Goal: Task Accomplishment & Management: Complete application form

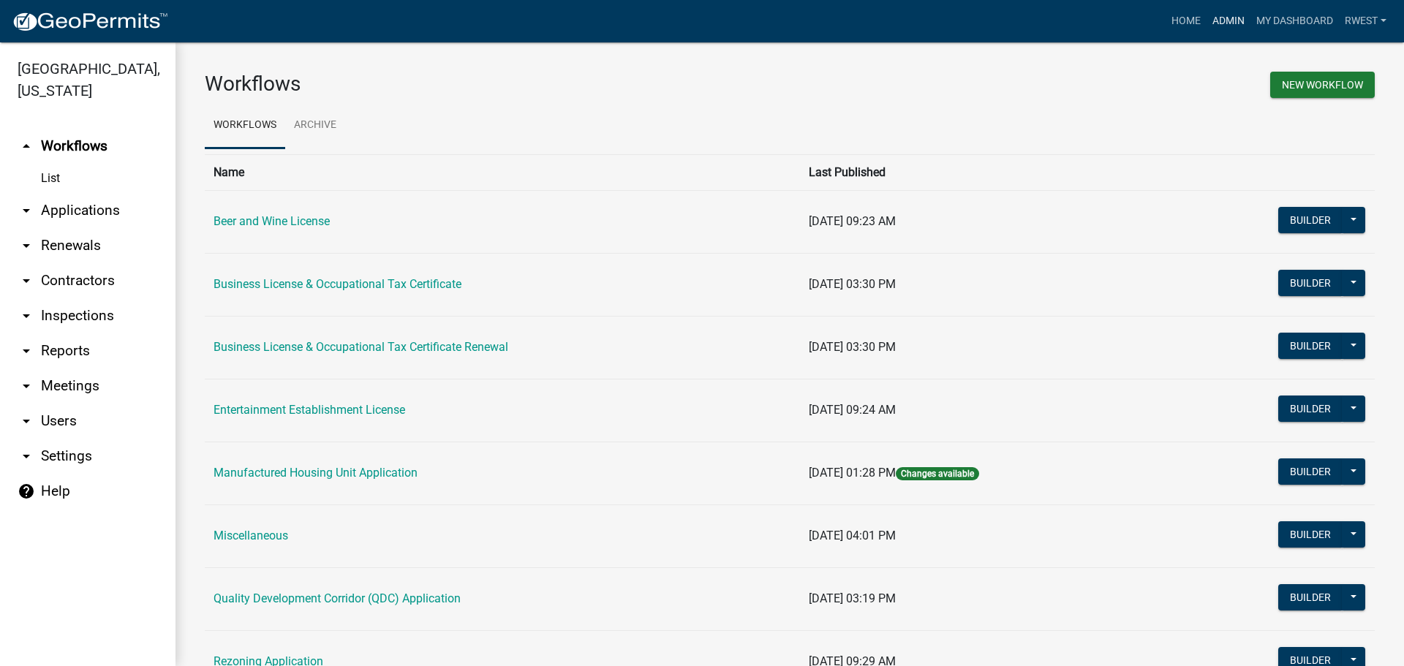
drag, startPoint x: 1227, startPoint y: 23, endPoint x: 1219, endPoint y: 34, distance: 13.0
click at [1227, 23] on link "Admin" at bounding box center [1228, 21] width 44 height 28
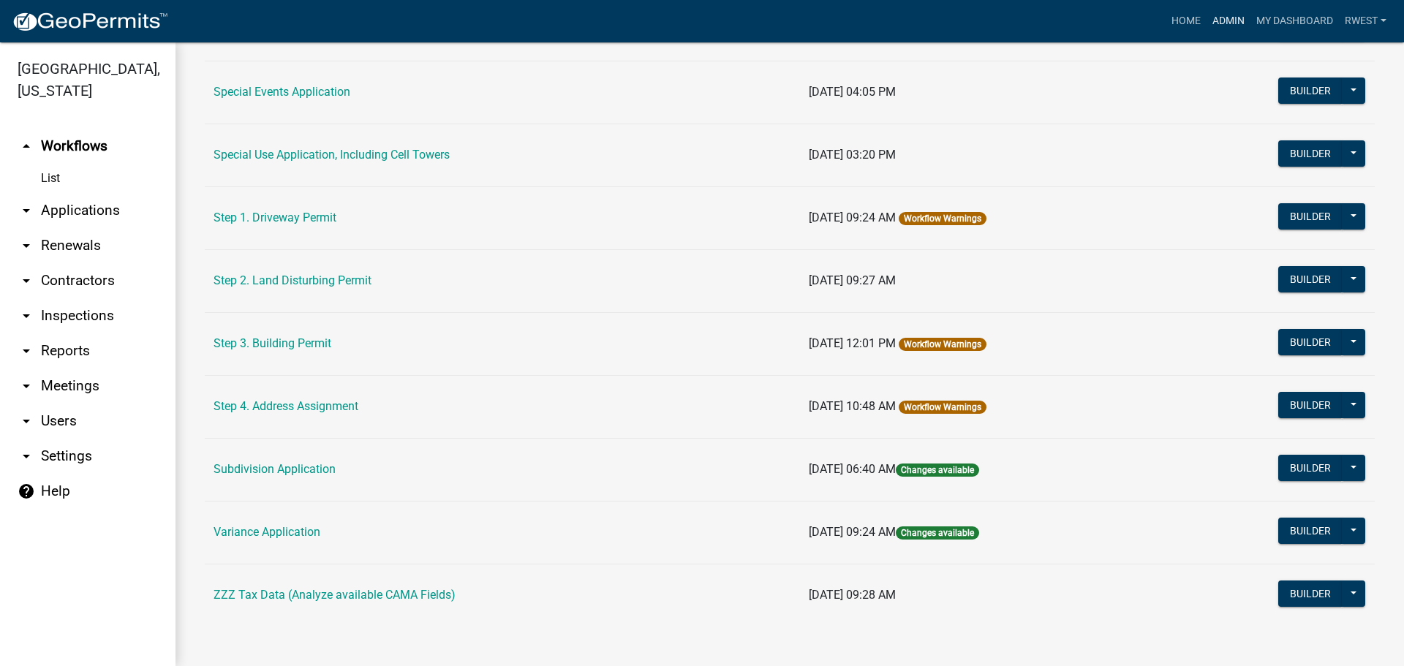
scroll to position [697, 0]
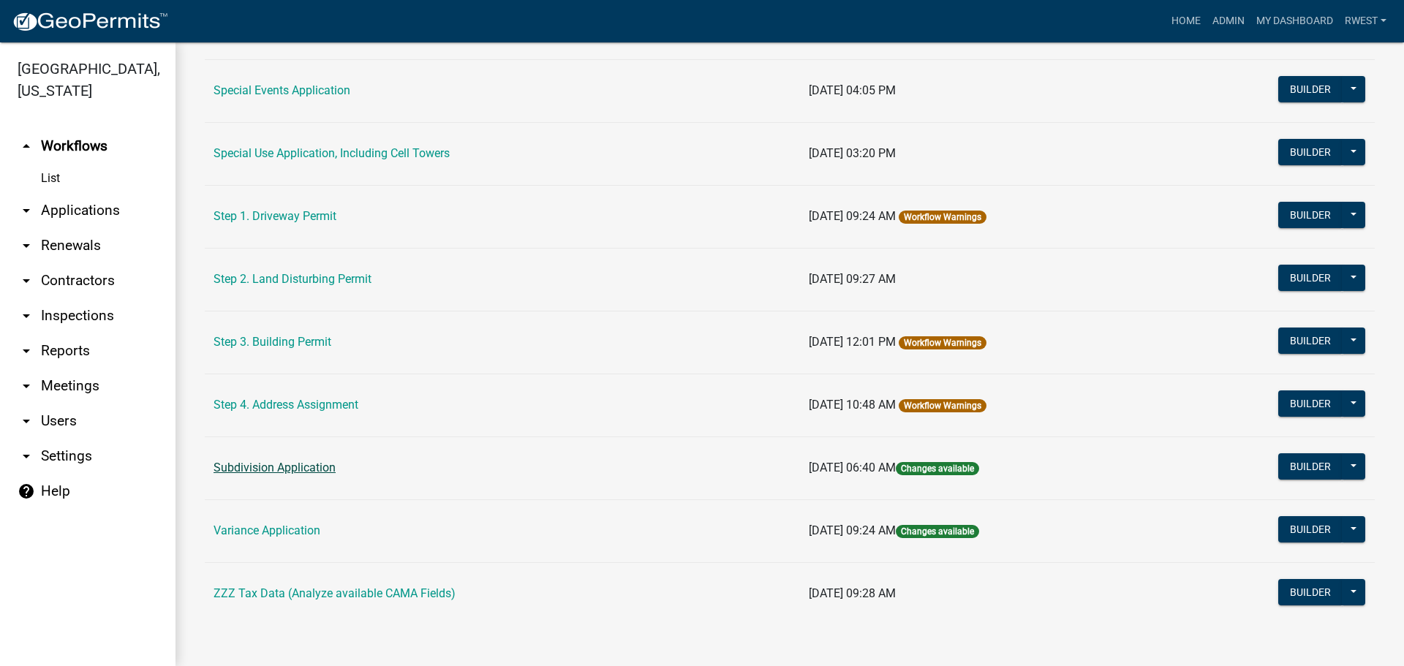
click at [293, 467] on link "Subdivision Application" at bounding box center [275, 468] width 122 height 14
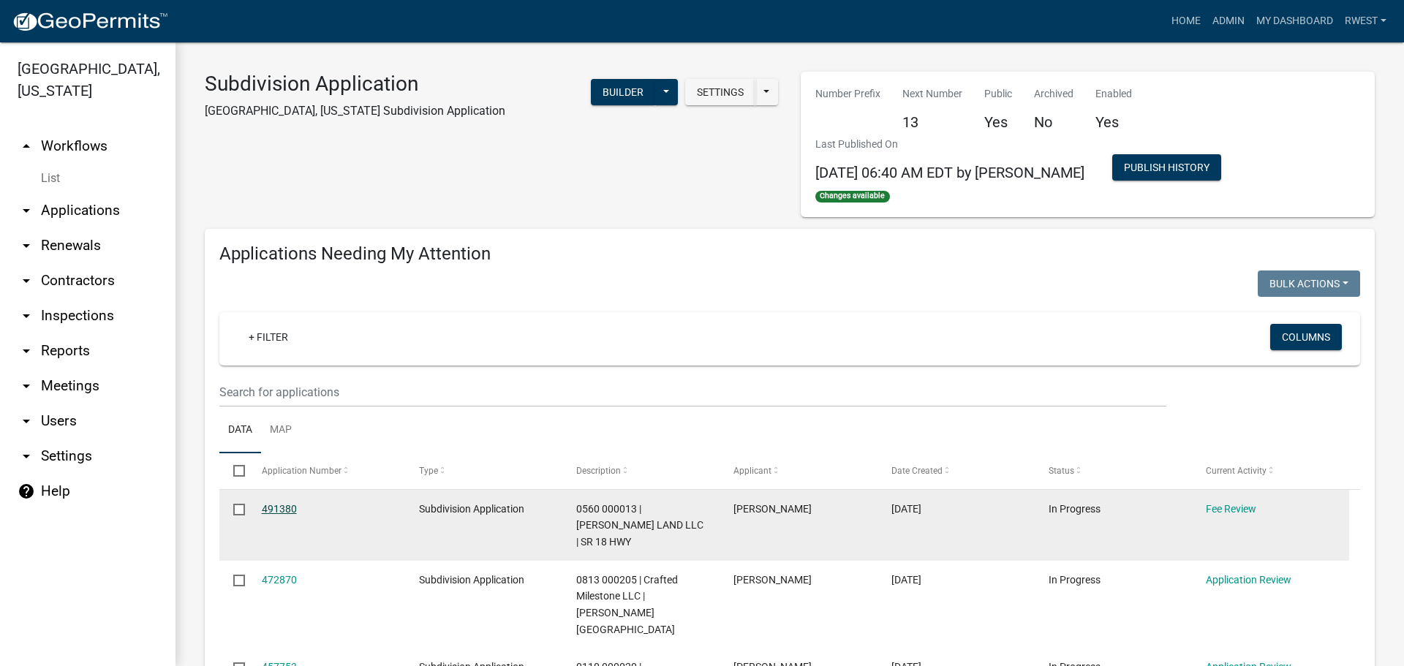
click at [273, 513] on link "491380" at bounding box center [279, 509] width 35 height 12
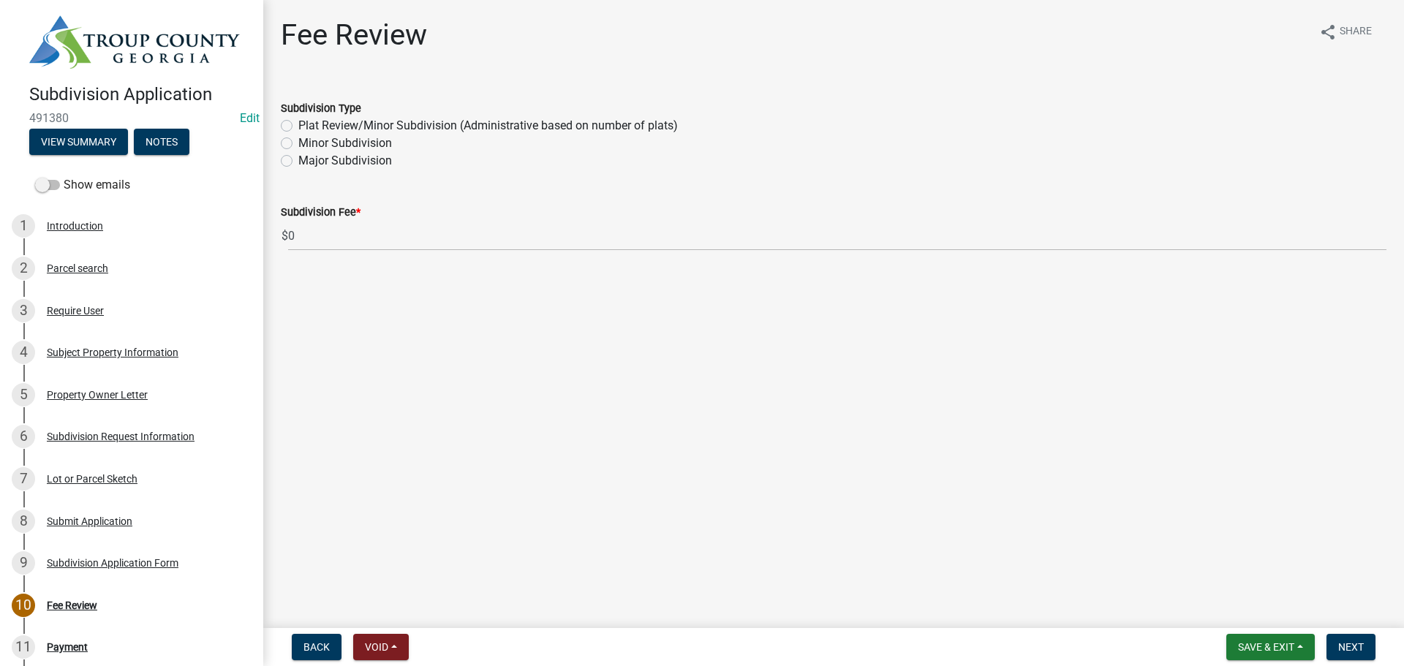
click at [298, 160] on label "Major Subdivision" at bounding box center [345, 161] width 94 height 18
click at [298, 160] on input "Major Subdivision" at bounding box center [303, 157] width 10 height 10
radio input "true"
click at [1362, 654] on button "Next" at bounding box center [1350, 647] width 49 height 26
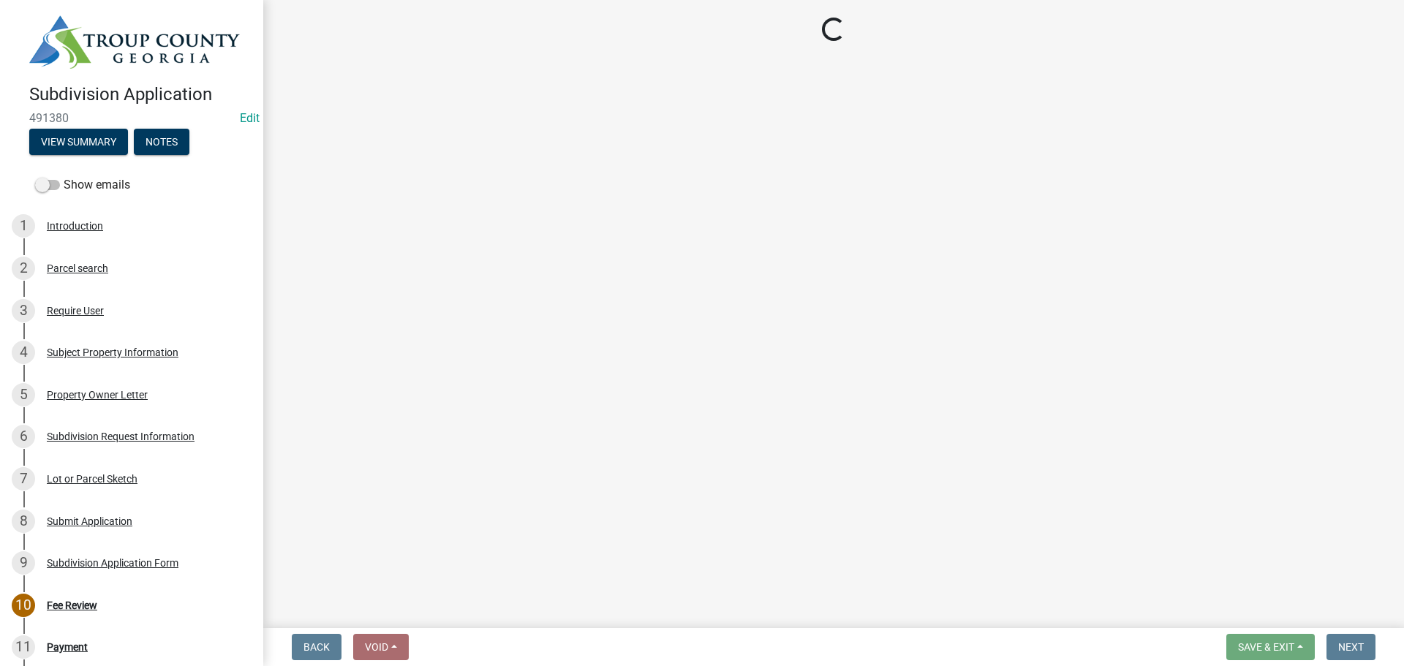
select select "3: 3"
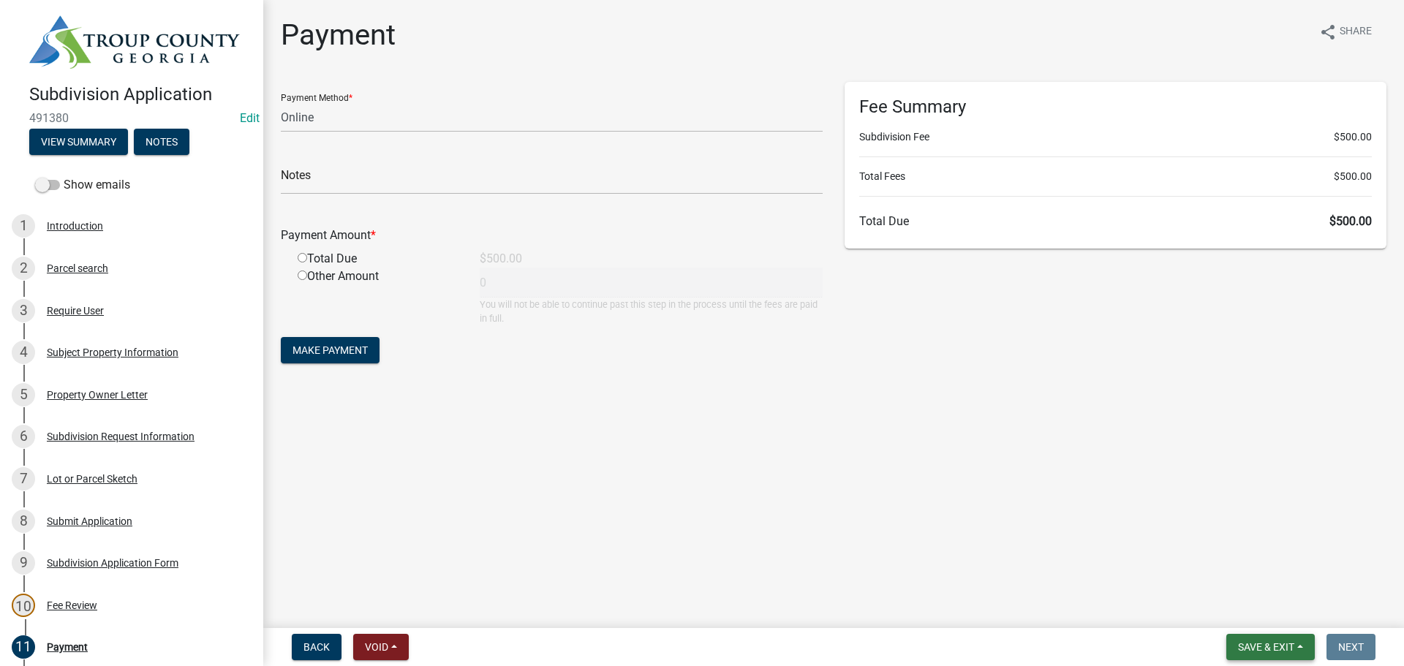
click at [1276, 649] on span "Save & Exit" at bounding box center [1266, 647] width 56 height 12
click at [1247, 605] on button "Save & Exit" at bounding box center [1256, 609] width 117 height 35
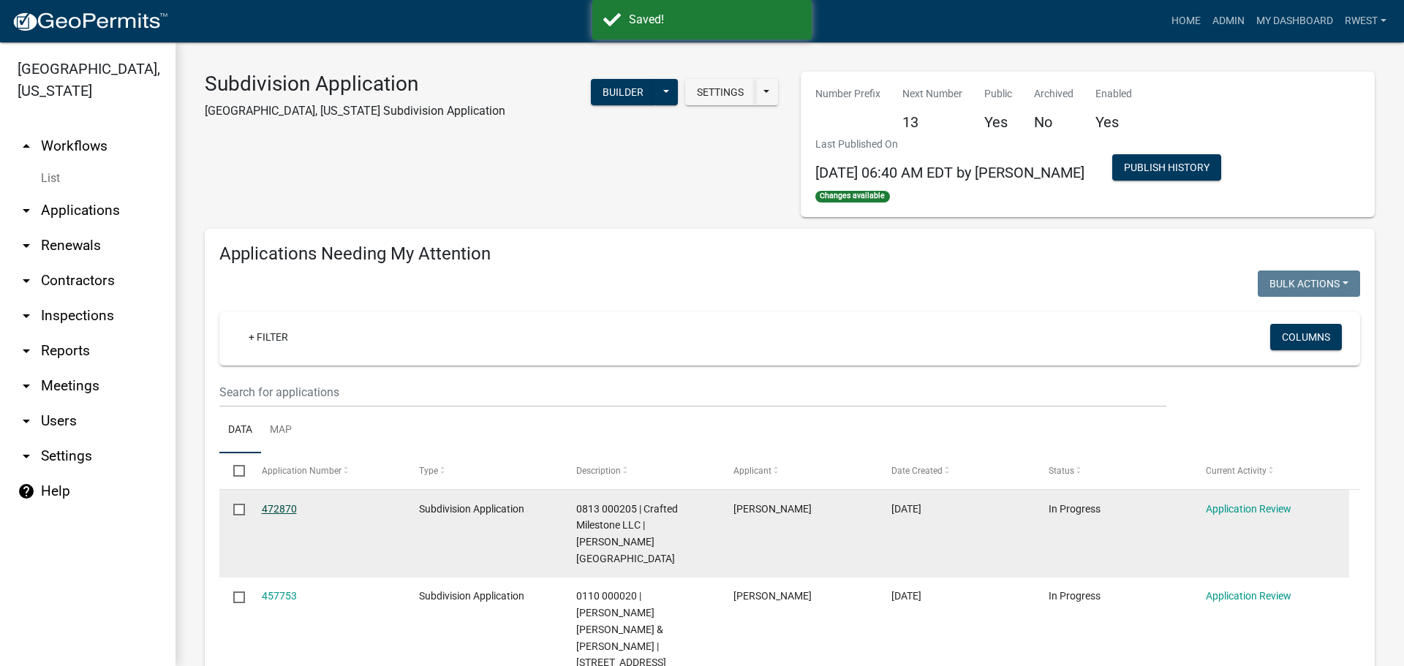
click at [280, 504] on link "472870" at bounding box center [279, 509] width 35 height 12
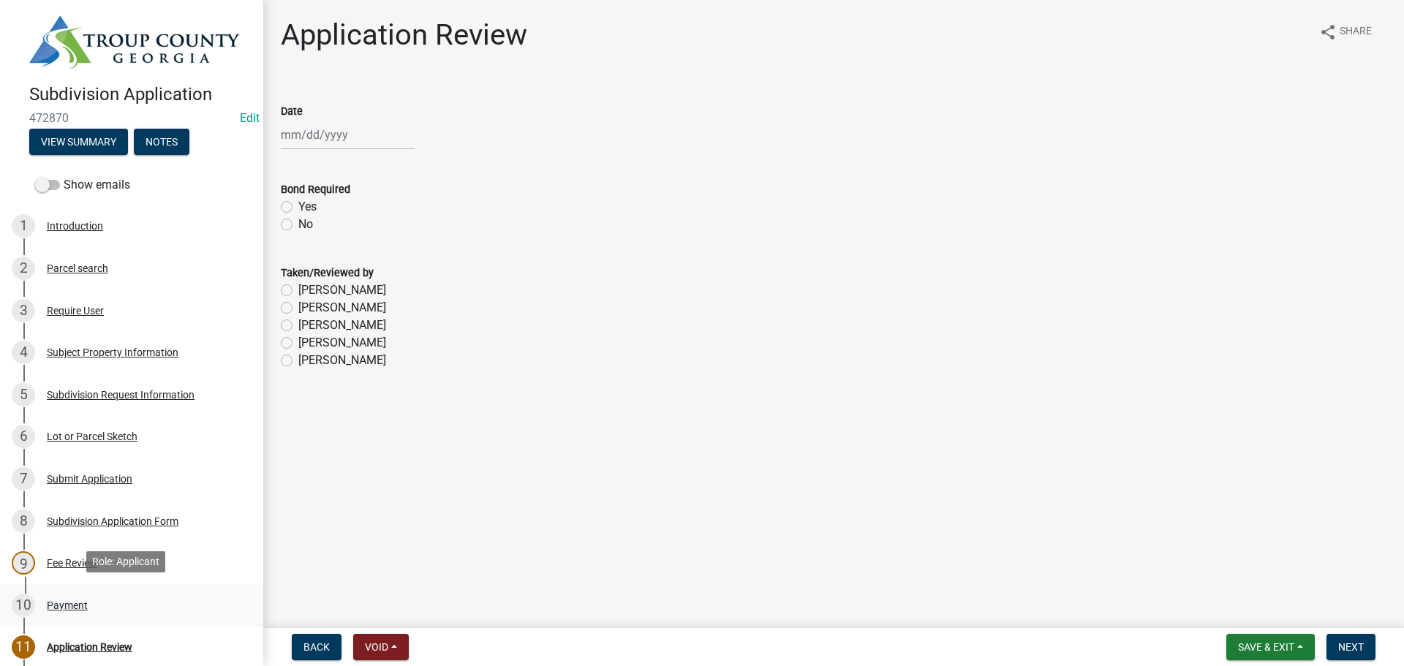
click at [69, 600] on div "Payment" at bounding box center [67, 605] width 41 height 10
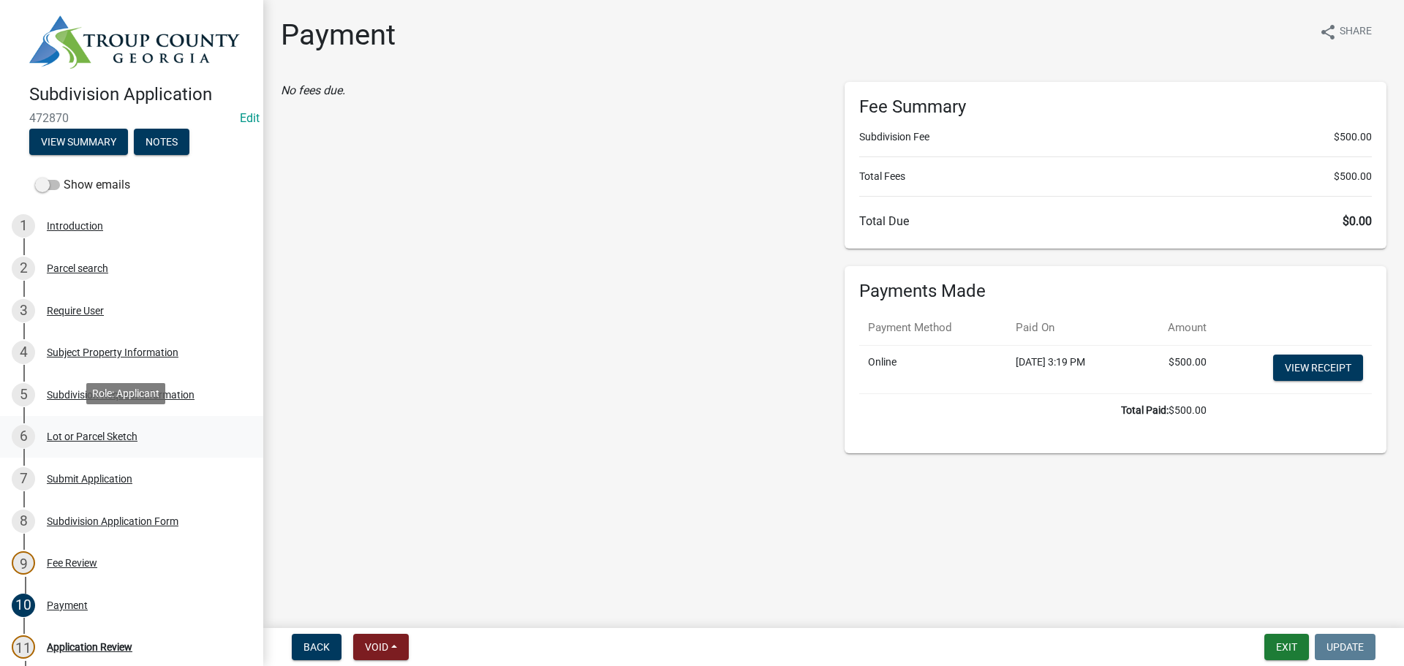
click at [67, 437] on div "Lot or Parcel Sketch" at bounding box center [92, 436] width 91 height 10
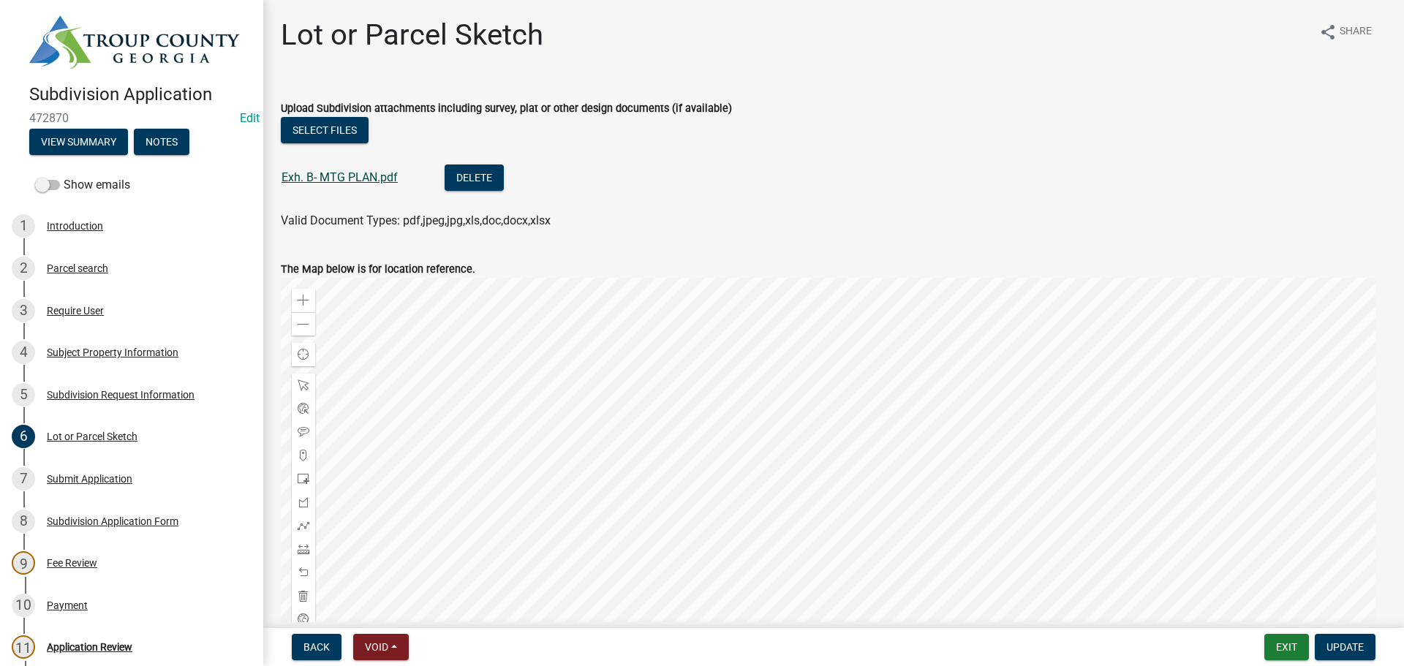
click at [358, 178] on link "Exh. B- MTG PLAN.pdf" at bounding box center [340, 177] width 116 height 14
click at [86, 268] on div "Parcel search" at bounding box center [77, 268] width 61 height 10
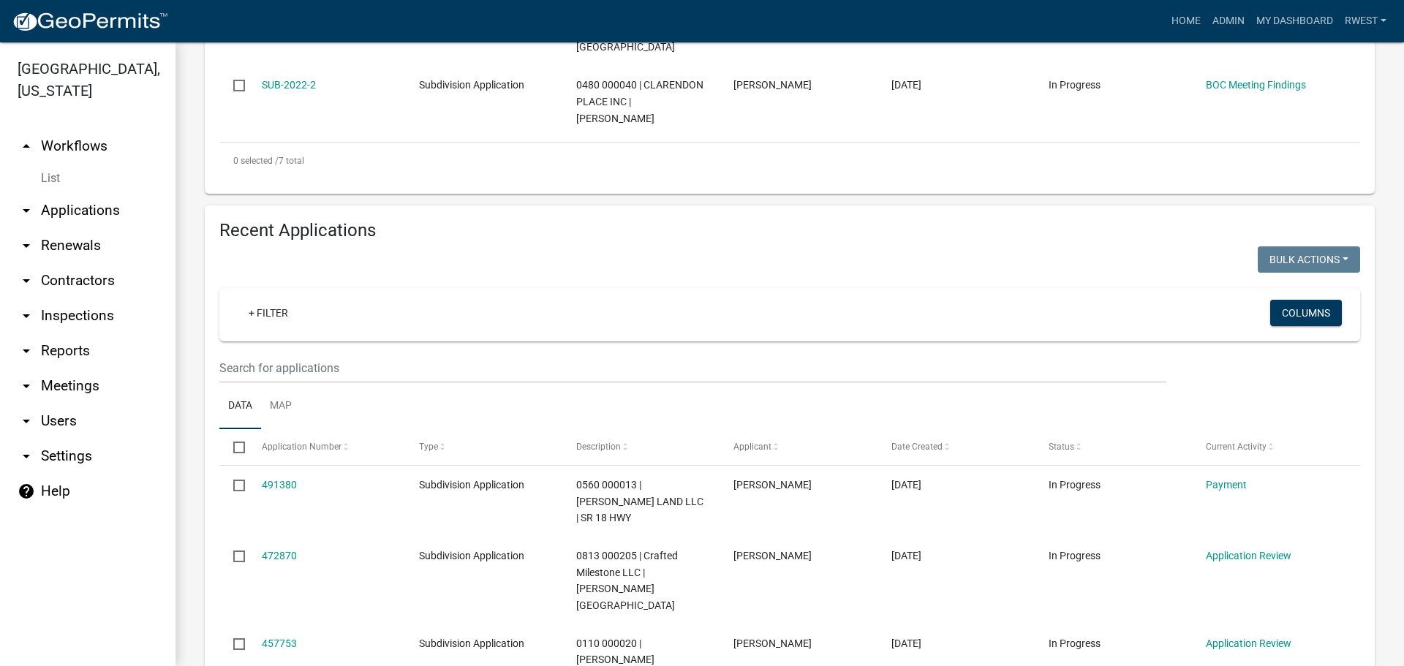
scroll to position [1024, 0]
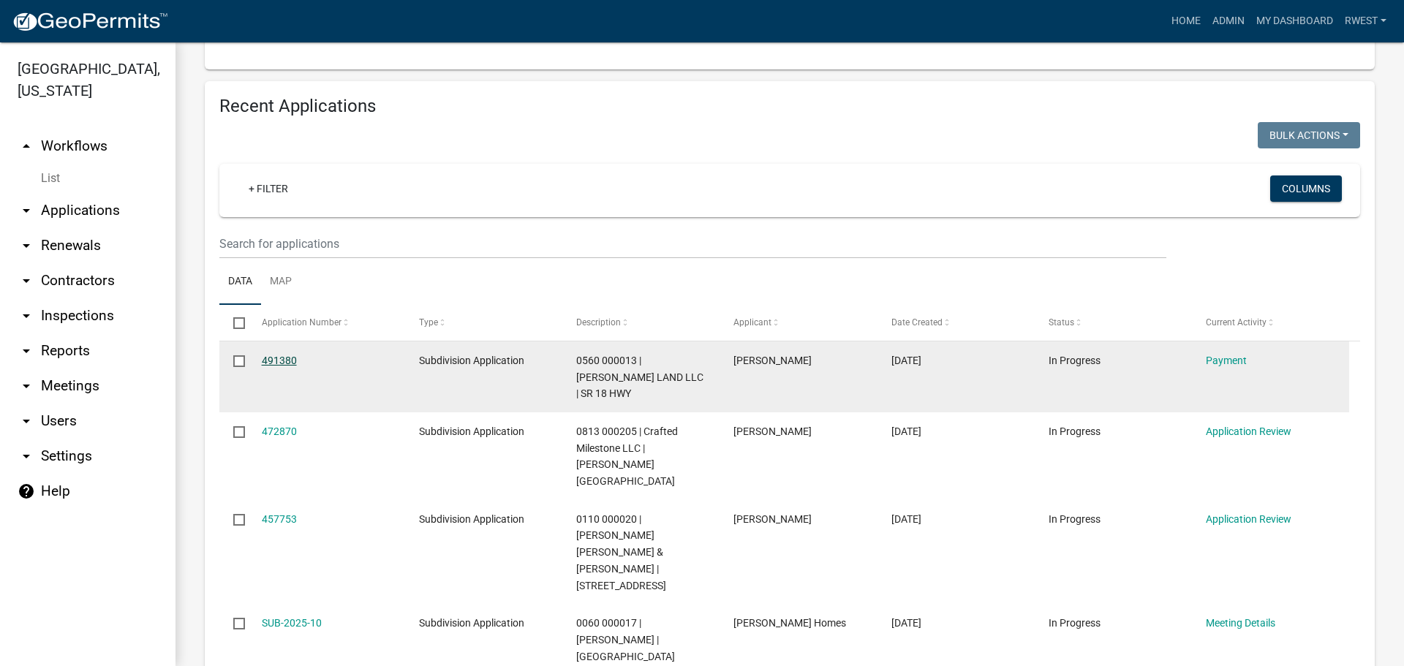
click at [287, 355] on link "491380" at bounding box center [279, 361] width 35 height 12
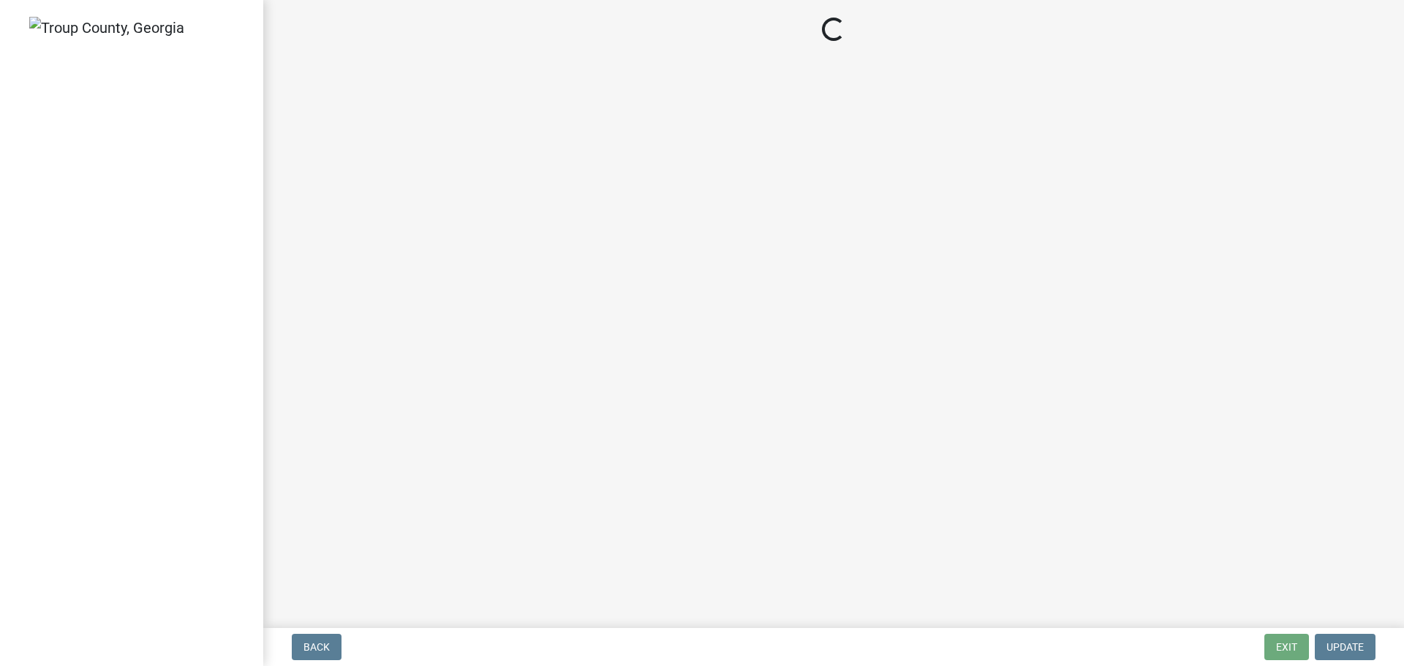
select select "3: 3"
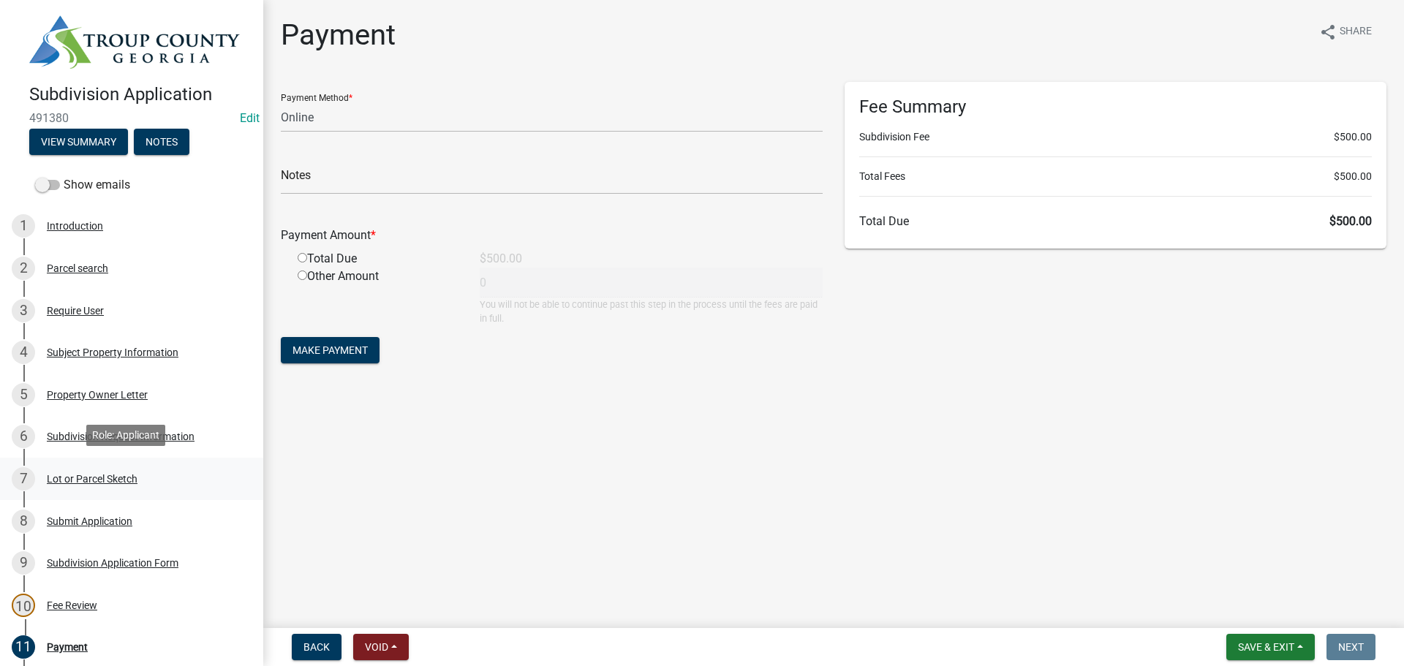
click at [95, 477] on div "Lot or Parcel Sketch" at bounding box center [92, 479] width 91 height 10
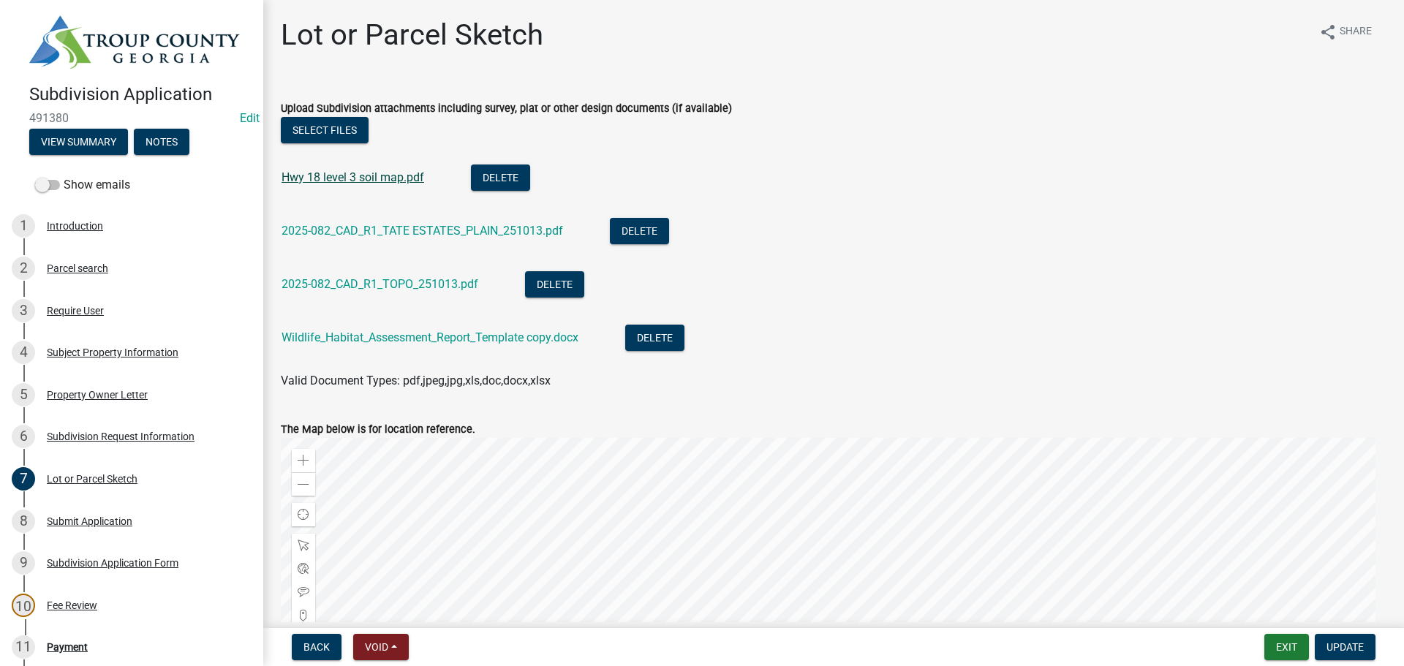
click at [363, 174] on link "Hwy 18 level 3 soil map.pdf" at bounding box center [353, 177] width 143 height 14
click at [397, 228] on link "2025-082_CAD_R1_TATE ESTATES_PLAIN_251013.pdf" at bounding box center [423, 231] width 282 height 14
click at [341, 284] on link "2025-082_CAD_R1_TOPO_251013.pdf" at bounding box center [380, 284] width 197 height 14
click at [370, 334] on link "Wildlife_Habitat_Assessment_Report_Template copy.docx" at bounding box center [430, 338] width 297 height 14
click at [58, 604] on div "Fee Review" at bounding box center [72, 605] width 50 height 10
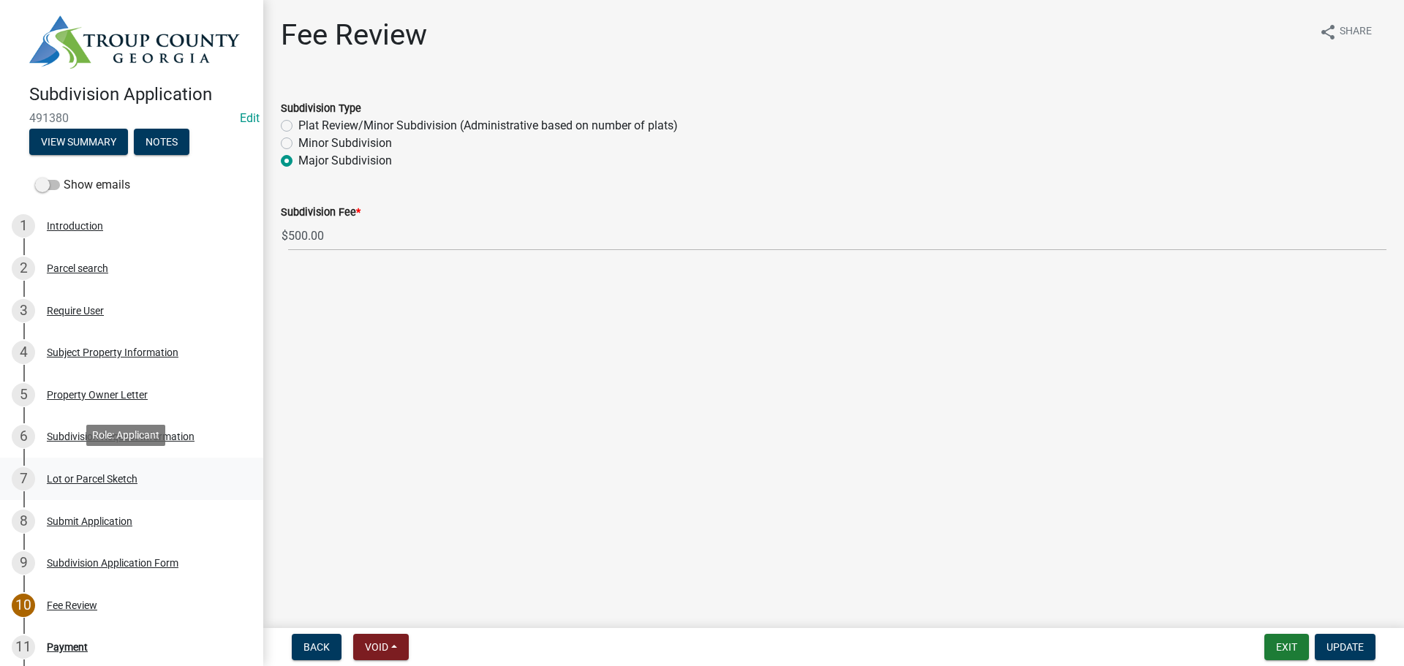
click at [105, 475] on div "Lot or Parcel Sketch" at bounding box center [92, 479] width 91 height 10
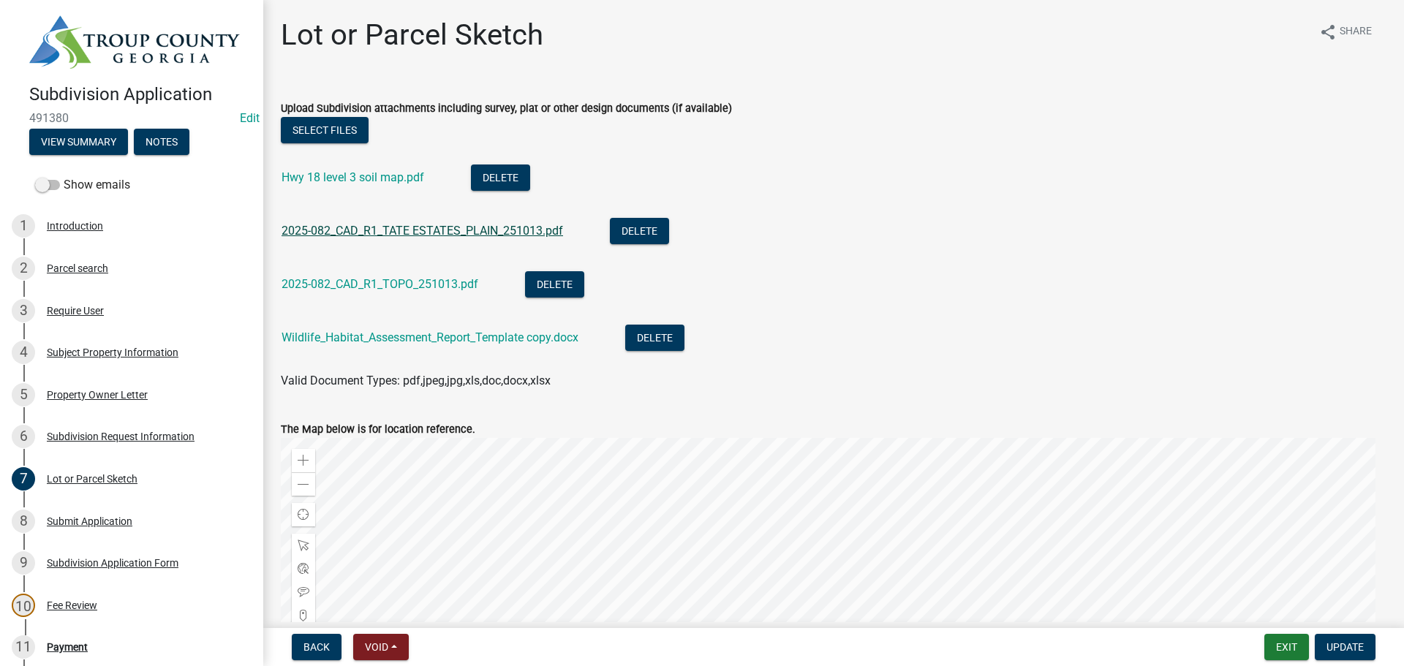
click at [425, 232] on link "2025-082_CAD_R1_TATE ESTATES_PLAIN_251013.pdf" at bounding box center [423, 231] width 282 height 14
click at [367, 177] on link "Hwy 18 level 3 soil map.pdf" at bounding box center [353, 177] width 143 height 14
click at [390, 283] on link "2025-082_CAD_R1_TOPO_251013.pdf" at bounding box center [380, 284] width 197 height 14
click at [419, 344] on link "Wildlife_Habitat_Assessment_Report_Template copy.docx" at bounding box center [430, 338] width 297 height 14
click at [107, 559] on div "Subdivision Application Form" at bounding box center [113, 563] width 132 height 10
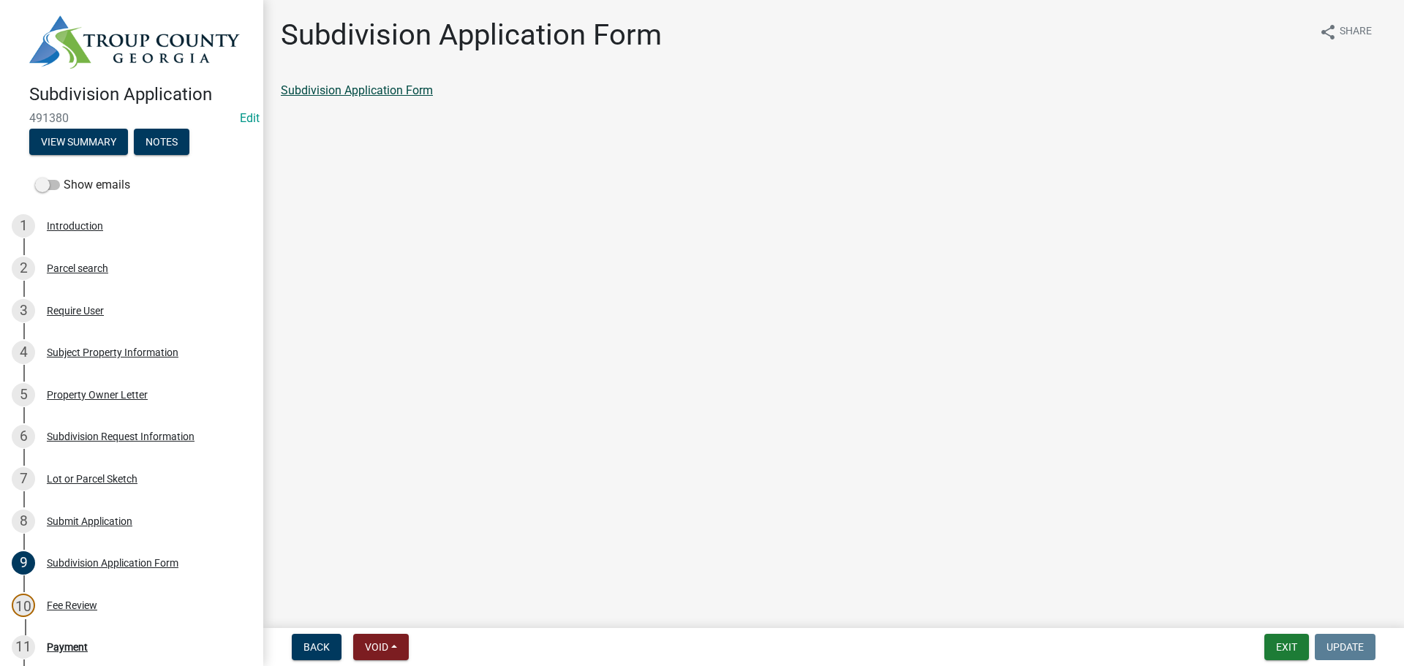
click at [324, 85] on link "Subdivision Application Form" at bounding box center [357, 90] width 152 height 14
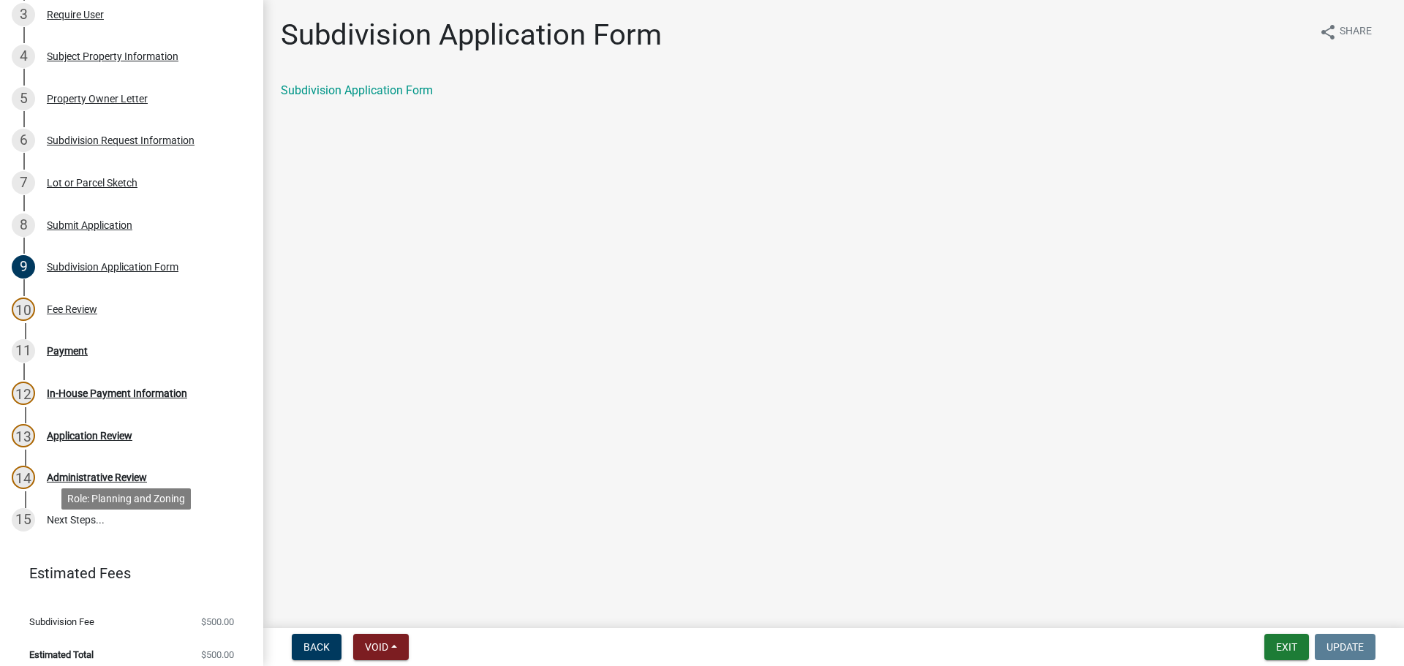
scroll to position [304, 0]
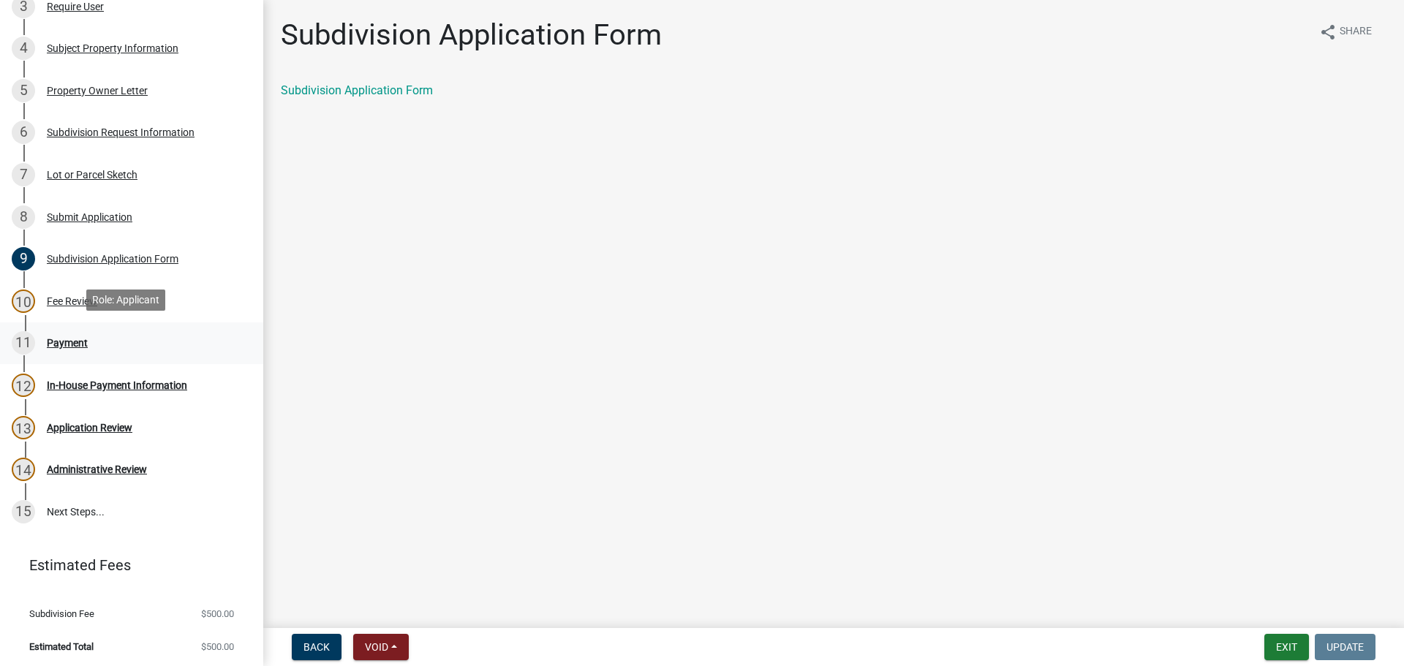
click at [72, 343] on div "Payment" at bounding box center [67, 343] width 41 height 10
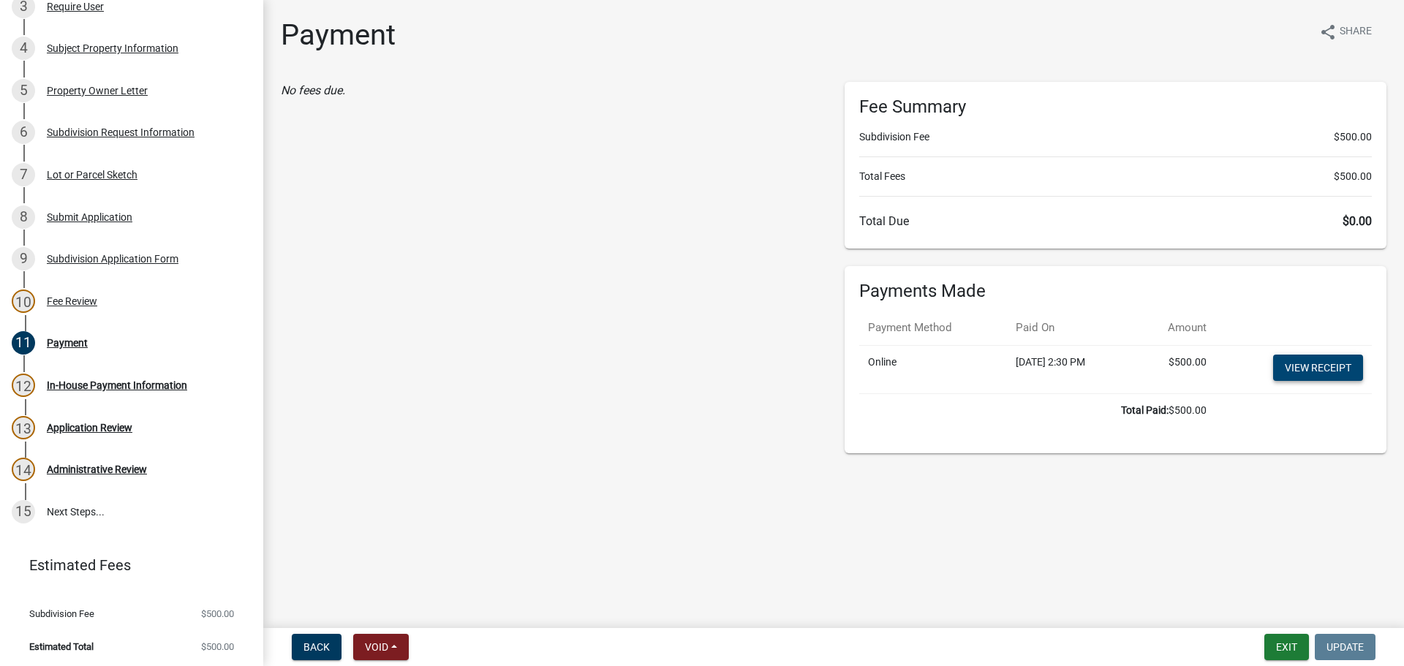
click at [1336, 357] on link "View receipt" at bounding box center [1318, 368] width 90 height 26
